Goal: Find specific page/section: Find specific page/section

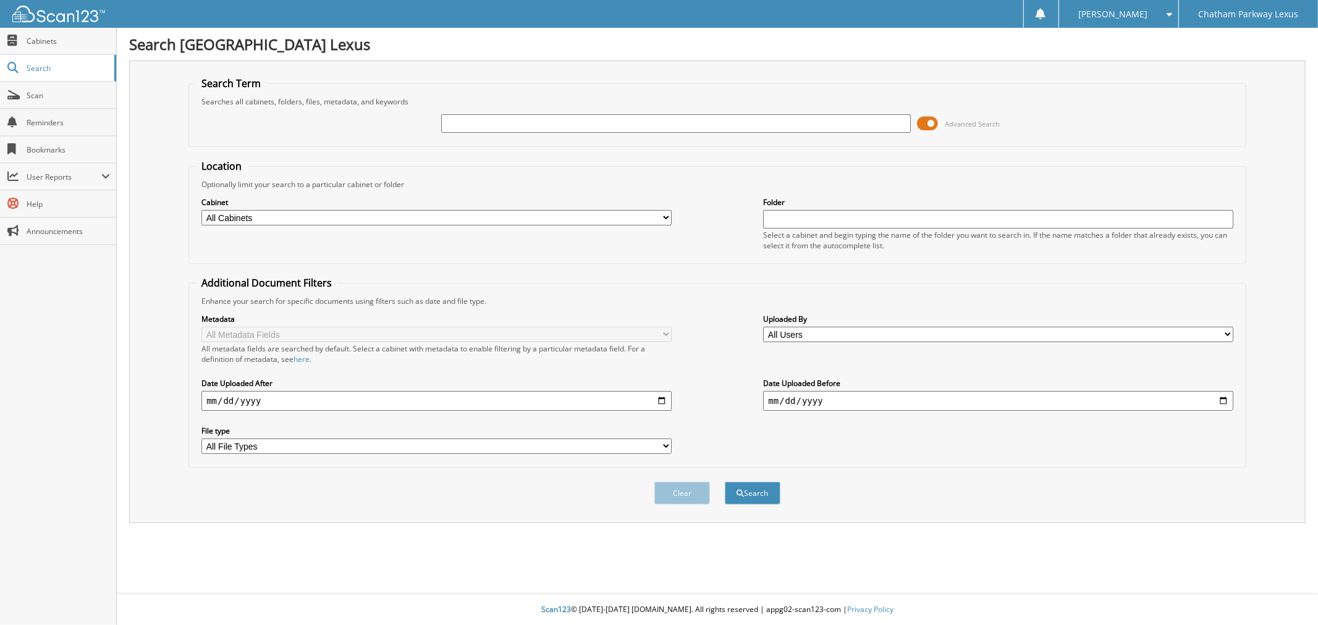
click at [552, 121] on input "text" at bounding box center [676, 123] width 470 height 19
type input "lp8387"
click at [725, 482] on button "Search" at bounding box center [753, 493] width 56 height 23
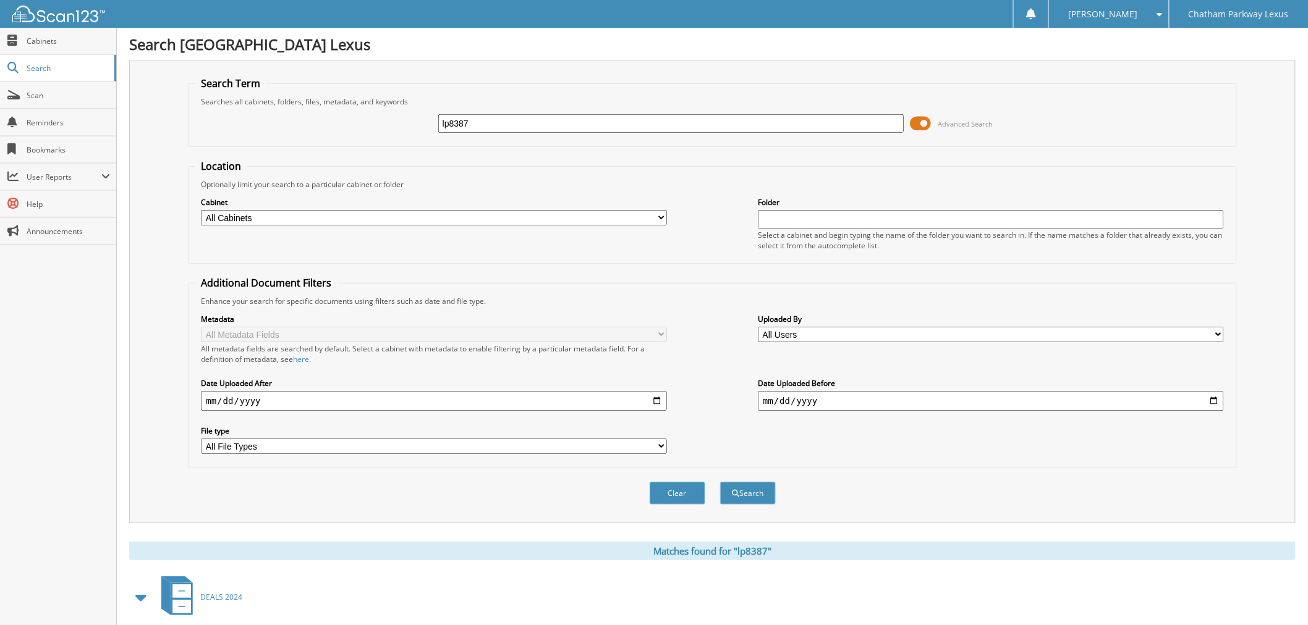
drag, startPoint x: 473, startPoint y: 116, endPoint x: 422, endPoint y: 117, distance: 51.3
click at [422, 117] on div "lp8387 Advanced Search" at bounding box center [712, 123] width 1035 height 33
type input "hughers"
click at [720, 482] on button "Search" at bounding box center [748, 493] width 56 height 23
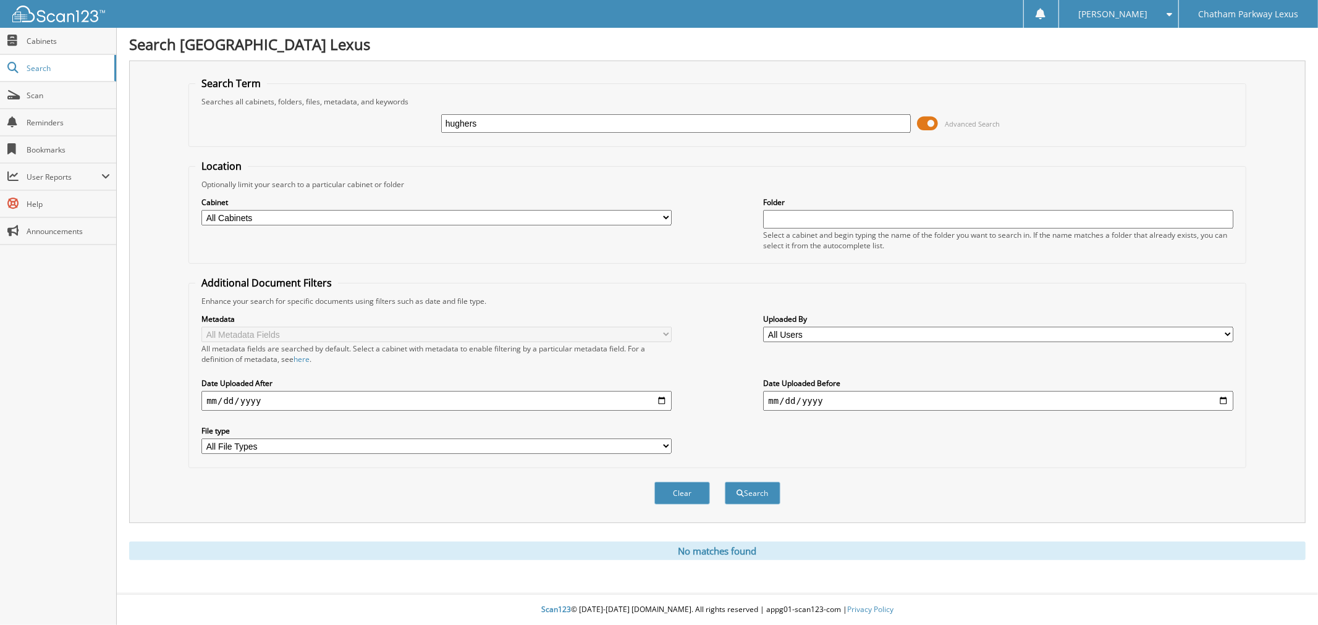
click at [485, 119] on input "hughers" at bounding box center [676, 123] width 470 height 19
type input "hughes"
click at [725, 482] on button "Search" at bounding box center [753, 493] width 56 height 23
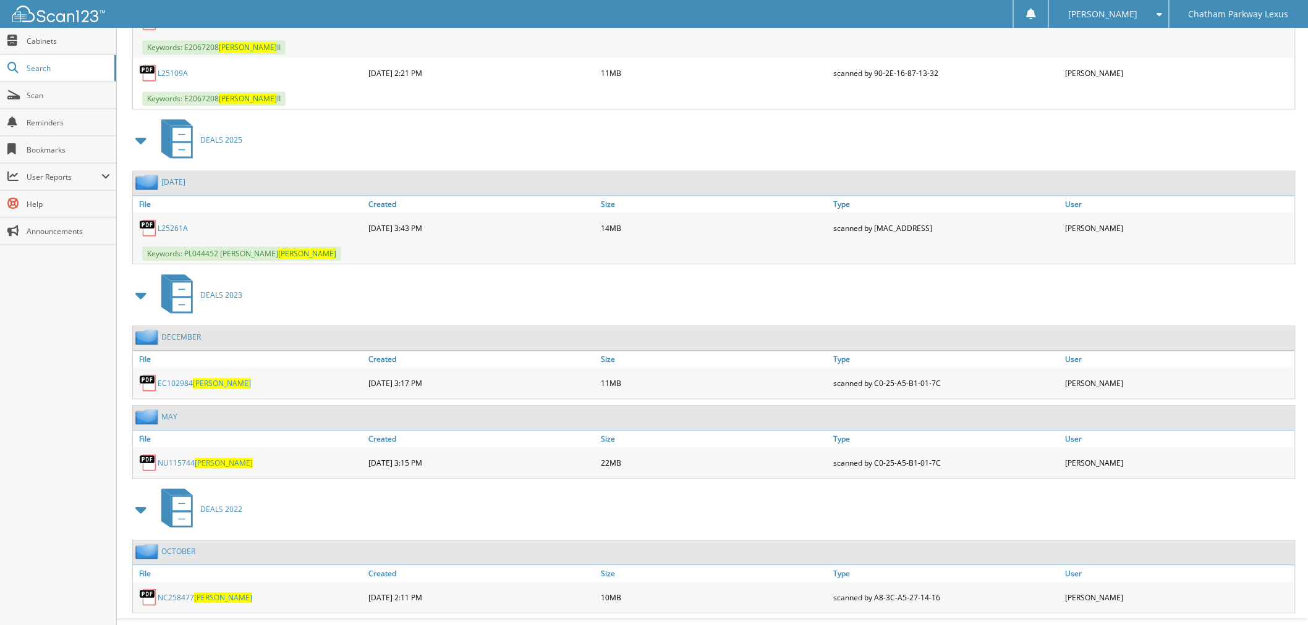
scroll to position [1003, 0]
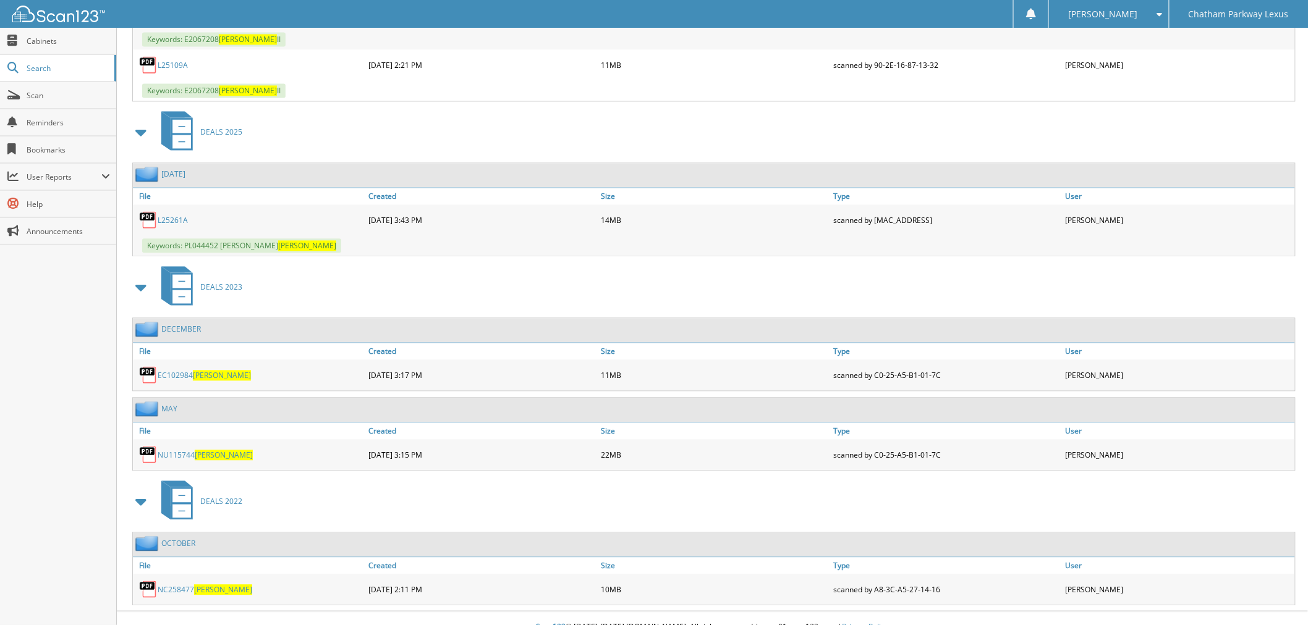
click at [184, 370] on link "EC102984 [PERSON_NAME]" at bounding box center [204, 375] width 93 height 11
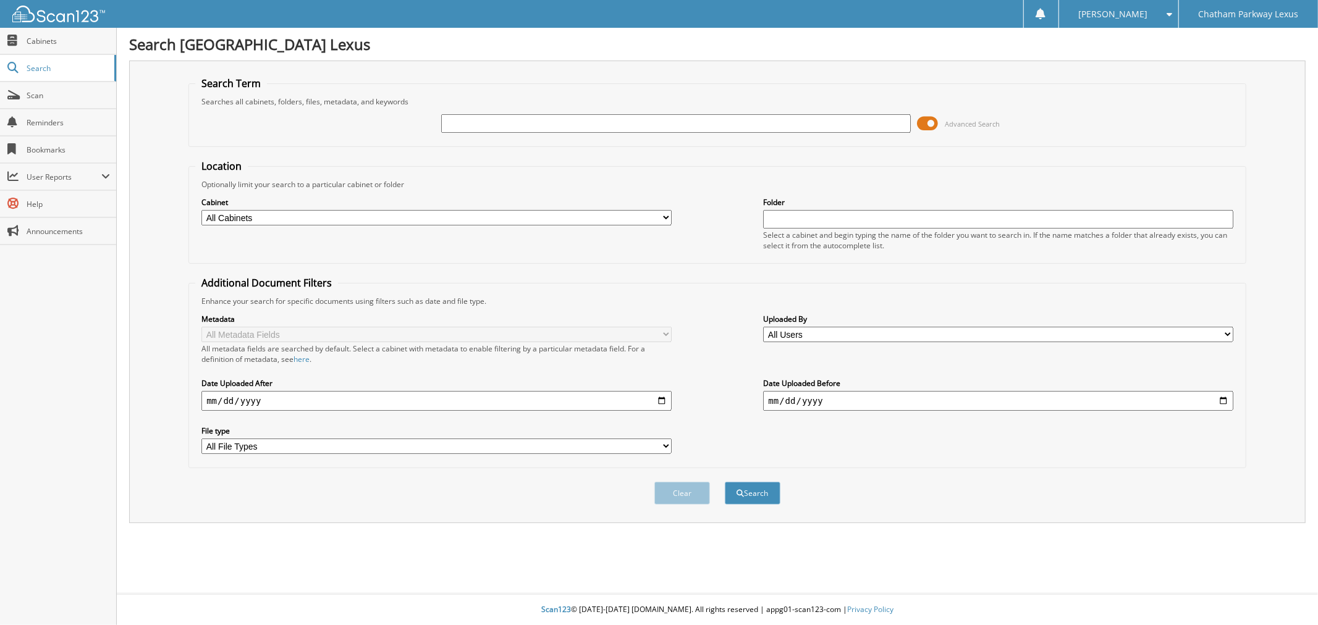
click at [523, 122] on input "text" at bounding box center [676, 123] width 470 height 19
type input "[PERSON_NAME]"
click at [725, 482] on button "Search" at bounding box center [753, 493] width 56 height 23
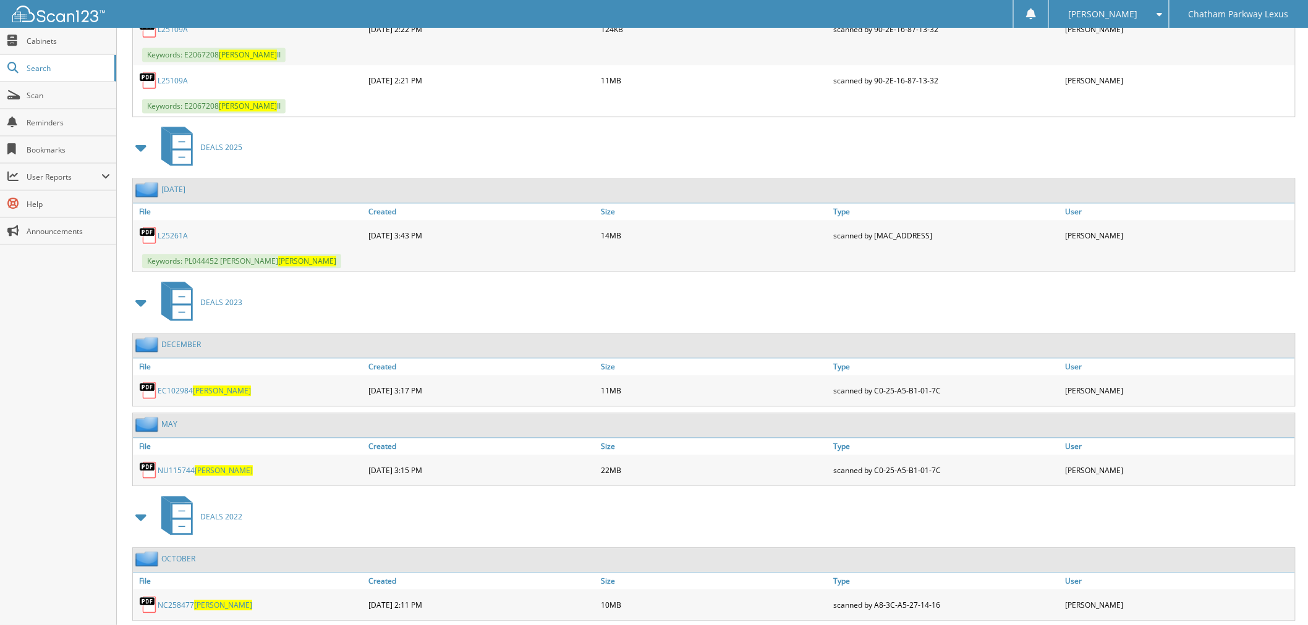
scroll to position [1003, 0]
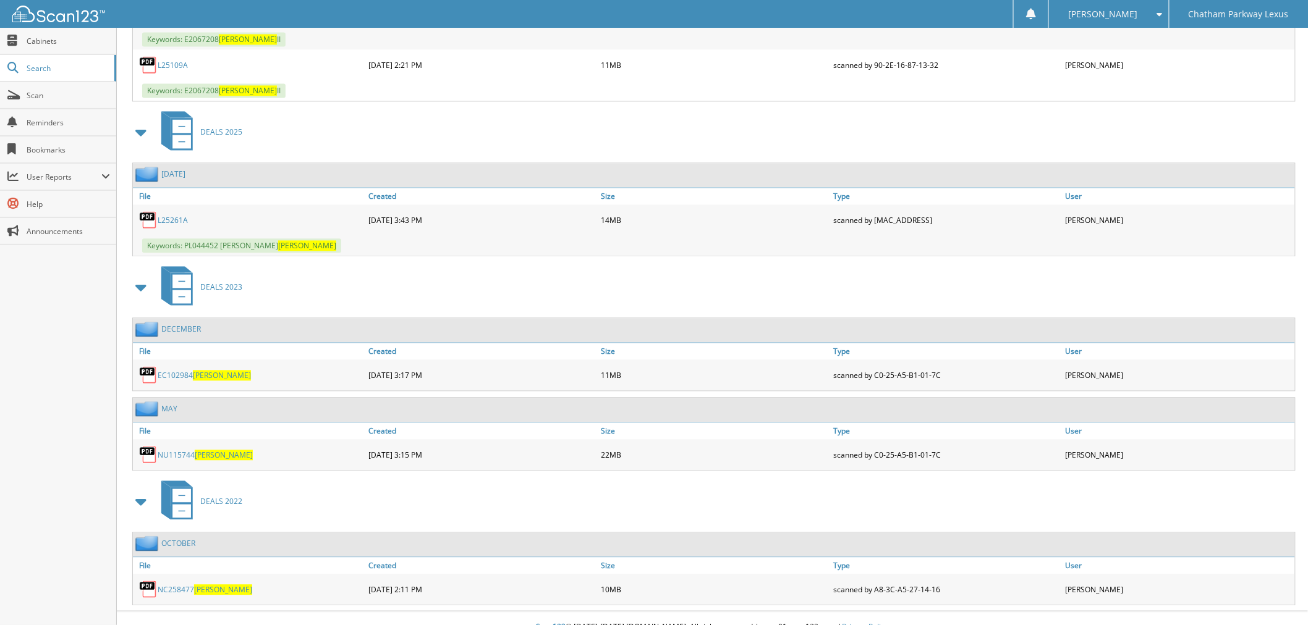
click at [181, 370] on link "EC102984 HUGHES" at bounding box center [204, 375] width 93 height 11
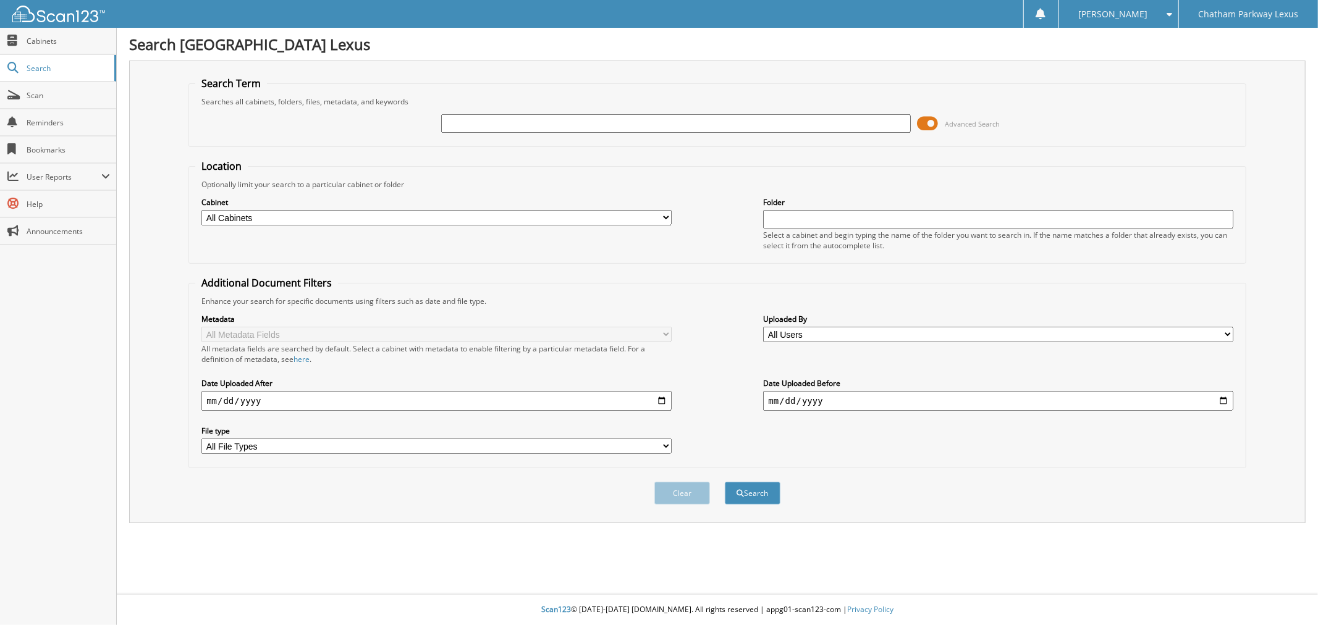
click at [468, 124] on input "text" at bounding box center [676, 123] width 470 height 19
type input "hughes"
click at [725, 482] on button "Search" at bounding box center [753, 493] width 56 height 23
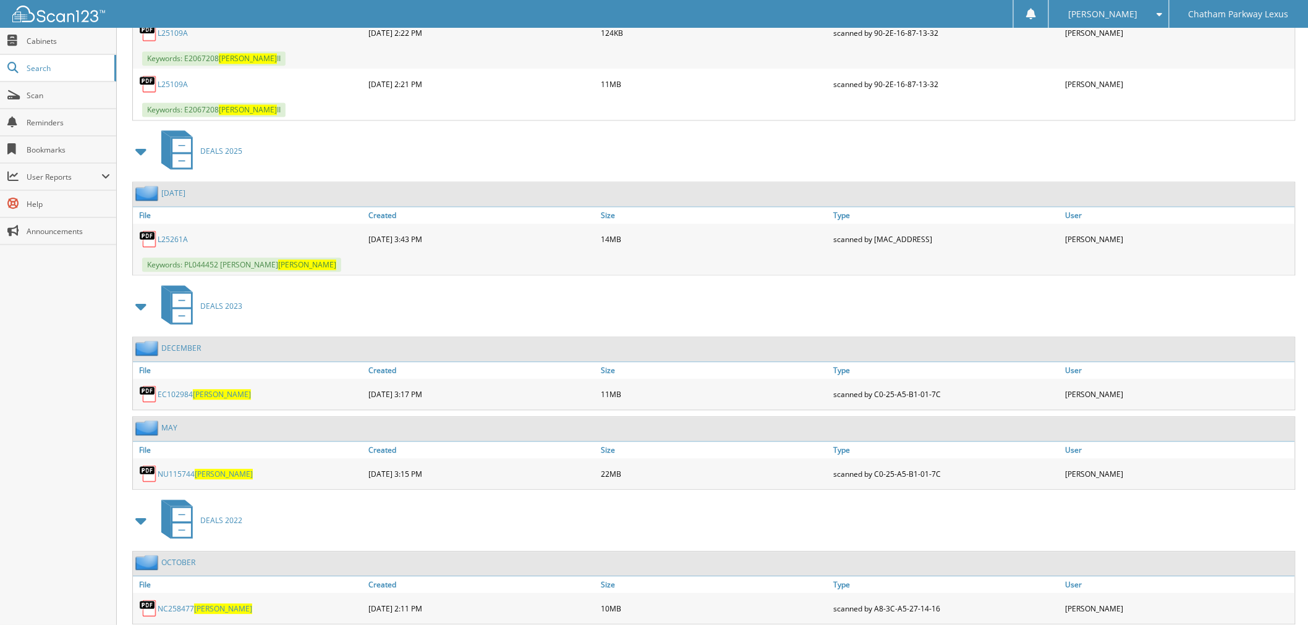
scroll to position [1003, 0]
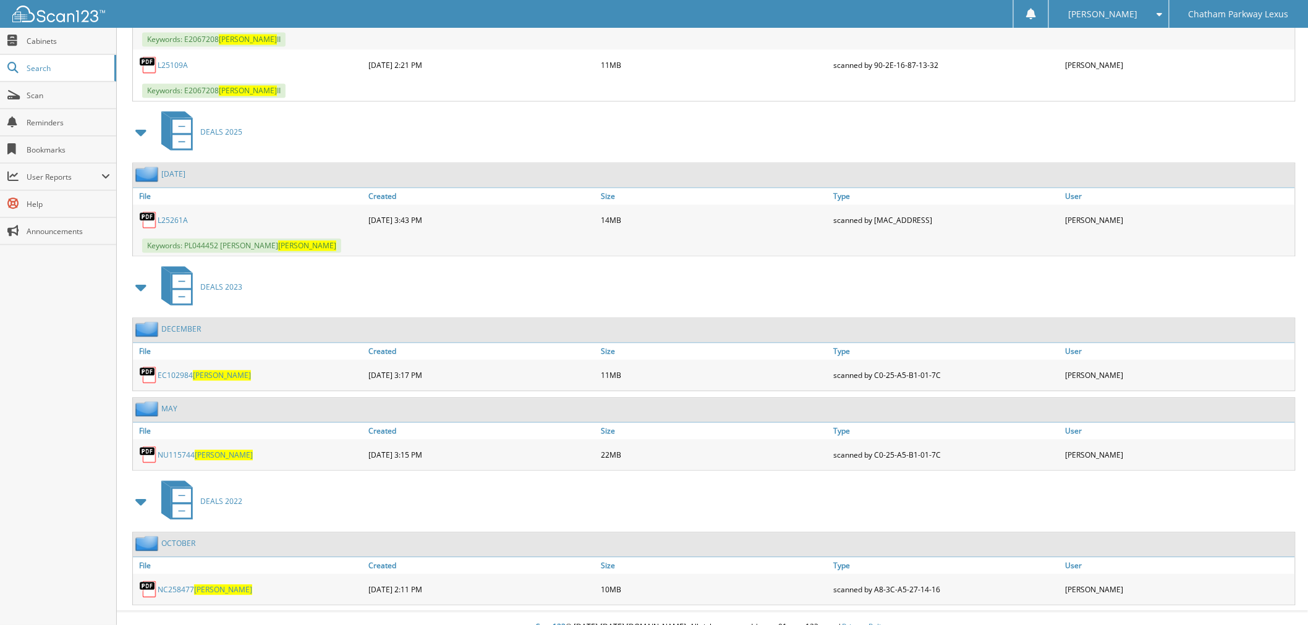
click at [198, 450] on span "[PERSON_NAME]" at bounding box center [224, 455] width 58 height 11
